Goal: Information Seeking & Learning: Learn about a topic

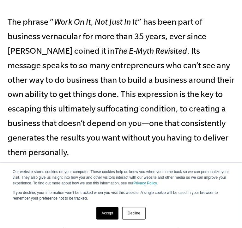
scroll to position [223, 0]
click at [131, 213] on link "Decline" at bounding box center [133, 213] width 23 height 13
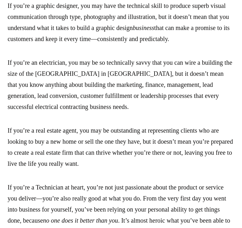
scroll to position [781, 0]
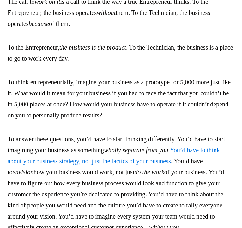
scroll to position [1318, 0]
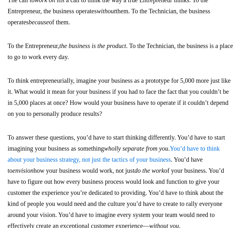
drag, startPoint x: 110, startPoint y: 34, endPoint x: 9, endPoint y: 8, distance: 105.1
click at [9, 8] on p "The call to work on it is a call to think the way a true Entrepreneur thinks. T…" at bounding box center [121, 11] width 226 height 33
copy p "The call to work on it is a call to think the way a true Entrepreneur thinks. T…"
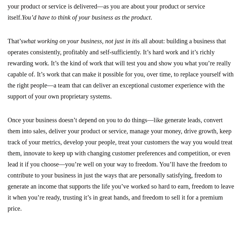
scroll to position [1571, 0]
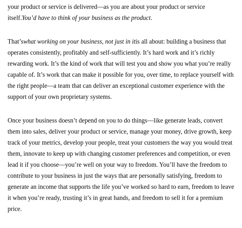
drag, startPoint x: 6, startPoint y: 61, endPoint x: 90, endPoint y: 131, distance: 109.0
copy p "That’s what working on your business, not just in it is all about: building a b…"
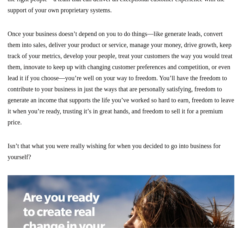
scroll to position [1660, 0]
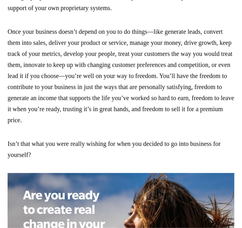
click at [46, 125] on p "Once your business doesn’t depend on you to do things—like generate leads, conv…" at bounding box center [121, 75] width 226 height 99
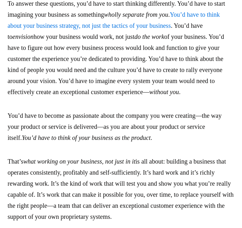
scroll to position [1451, 0]
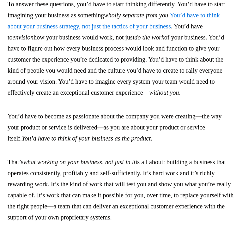
click at [103, 30] on link "You’d have to think about your business strategy, not just the tactics of your …" at bounding box center [114, 21] width 212 height 18
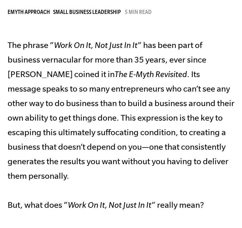
scroll to position [200, 0]
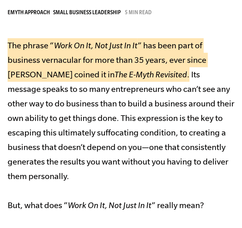
drag, startPoint x: 9, startPoint y: 43, endPoint x: 182, endPoint y: 74, distance: 175.6
click at [182, 74] on p "The phrase “ Work On It, Not Just In It ” has been part of business vernacular …" at bounding box center [121, 125] width 226 height 174
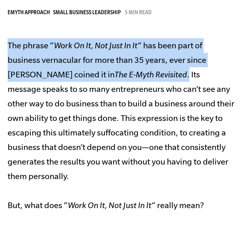
copy p "The phrase “ Work On It, Not Just In It ” has been part of business vernacular …"
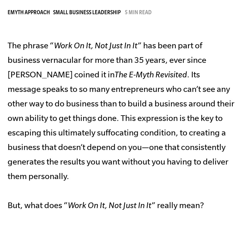
click at [147, 126] on p "The phrase “ Work On It, Not Just In It ” has been part of business vernacular …" at bounding box center [121, 125] width 226 height 174
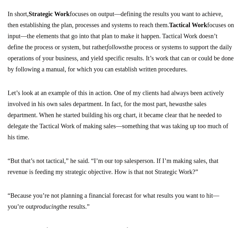
scroll to position [731, 0]
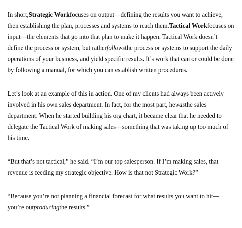
drag, startPoint x: 133, startPoint y: 79, endPoint x: 5, endPoint y: 12, distance: 144.6
click at [5, 12] on div "Download the EMyth Roadmap Many business owners confuse Strategic and Tactical …" at bounding box center [121, 162] width 242 height 1091
copy p "In short, S trategic W ork focuses on output—defining the results you want to a…"
click at [44, 143] on p "Let’s look at an example of this in action. One of my clients had always been a…" at bounding box center [121, 115] width 226 height 55
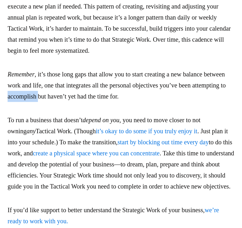
scroll to position [1213, 0]
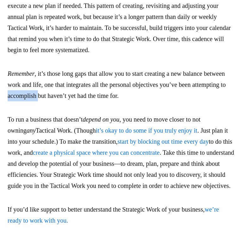
click at [59, 191] on p "To run a business that doesn’t depend on you , you need to move closer to not o…" at bounding box center [121, 152] width 226 height 77
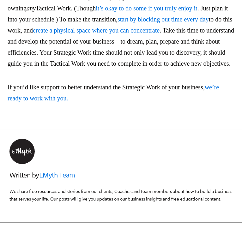
scroll to position [1335, 0]
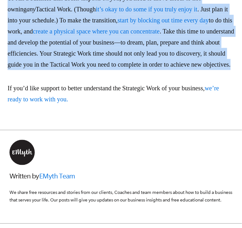
drag, startPoint x: 8, startPoint y: 39, endPoint x: 167, endPoint y: 122, distance: 179.8
click at [167, 70] on p "To run a business that doesn’t depend on you , you need to move closer to not o…" at bounding box center [121, 30] width 226 height 77
copy p "To run a business that doesn’t depend on you , you need to move closer to not o…"
click at [164, 12] on link "it’s okay to do some if you truly enjoy it" at bounding box center [147, 8] width 102 height 7
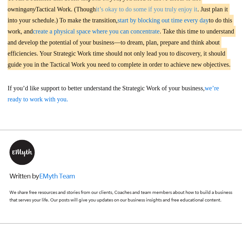
scroll to position [2199, 0]
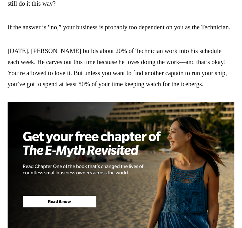
scroll to position [1259, 0]
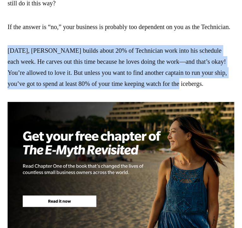
drag, startPoint x: 223, startPoint y: 128, endPoint x: 6, endPoint y: 96, distance: 220.0
copy p "[DATE], [PERSON_NAME] builds about 20% of Technician work into his schedule eac…"
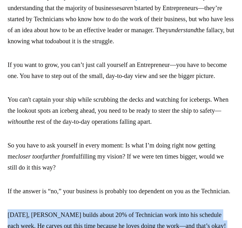
scroll to position [1097, 0]
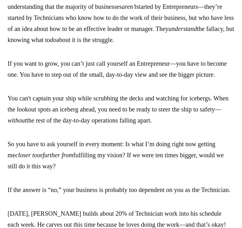
click at [201, 126] on p "You can't captain your ship while scrubbing the decks and watching for icebergs…" at bounding box center [121, 109] width 226 height 33
drag, startPoint x: 201, startPoint y: 154, endPoint x: 0, endPoint y: 134, distance: 202.2
copy p "You can't captain your ship while scrubbing the decks and watching for icebergs…"
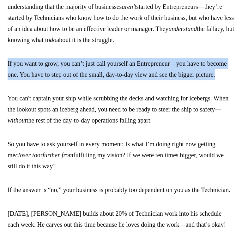
drag, startPoint x: 33, startPoint y: 105, endPoint x: 0, endPoint y: 79, distance: 42.1
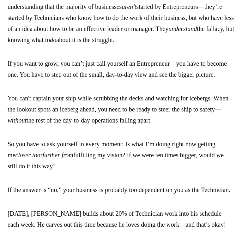
click at [44, 80] on p "If you want to grow, you can’t just call yourself an Entrepreneur—you have to b…" at bounding box center [121, 69] width 226 height 22
click at [34, 80] on p "If you want to grow, you can’t just call yourself an Entrepreneur—you have to b…" at bounding box center [121, 69] width 226 height 22
click at [30, 80] on p "If you want to grow, you can’t just call yourself an Entrepreneur—you have to b…" at bounding box center [121, 69] width 226 height 22
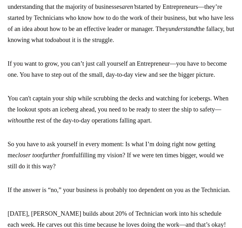
click at [8, 80] on p "If you want to grow, you can’t just call yourself an Entrepreneur—you have to b…" at bounding box center [121, 69] width 226 height 22
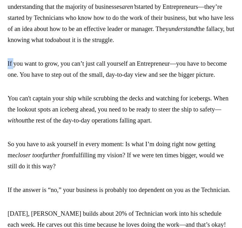
click at [8, 80] on p "If you want to grow, you can’t just call yourself an Entrepreneur—you have to b…" at bounding box center [121, 69] width 226 height 22
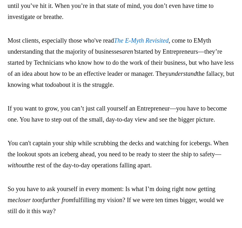
scroll to position [1053, 0]
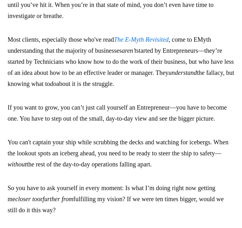
drag, startPoint x: 63, startPoint y: 73, endPoint x: 207, endPoint y: 108, distance: 147.9
click at [207, 89] on p "Most clients, especially those who've read The E-Myth Revisited , come to EMyth…" at bounding box center [121, 61] width 226 height 55
click at [158, 89] on p "Most clients, especially those who've read The E-Myth Revisited , come to EMyth…" at bounding box center [121, 61] width 226 height 55
drag, startPoint x: 208, startPoint y: 105, endPoint x: 63, endPoint y: 73, distance: 148.1
click at [63, 73] on p "Most clients, especially those who've read The E-Myth Revisited , come to EMyth…" at bounding box center [121, 61] width 226 height 55
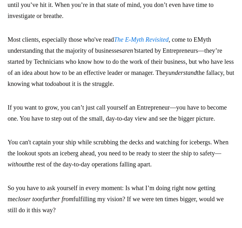
copy p "the majority of businesses aren’t started by Entrepreneurs—they’re started by T…"
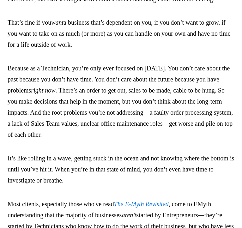
scroll to position [885, 0]
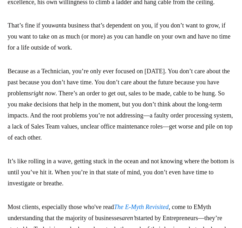
click at [38, 143] on p "Because as a Technician, you’re only ever focused on [DATE]. You don’t care abo…" at bounding box center [121, 104] width 226 height 77
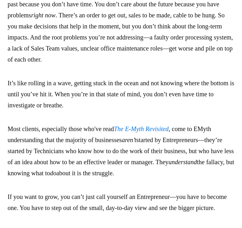
scroll to position [963, 0]
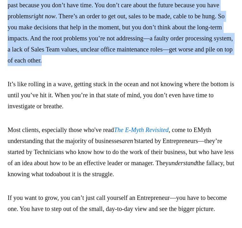
drag, startPoint x: 8, startPoint y: 15, endPoint x: 174, endPoint y: 83, distance: 179.1
click at [174, 66] on p "Because as a Technician, you’re only ever focused on [DATE]. You don’t care abo…" at bounding box center [121, 27] width 226 height 77
copy p "Because as a Technician, you’re only ever focused on [DATE]. You don’t care abo…"
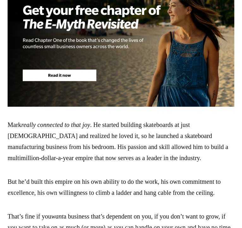
scroll to position [2189, 0]
